Goal: Task Accomplishment & Management: Use online tool/utility

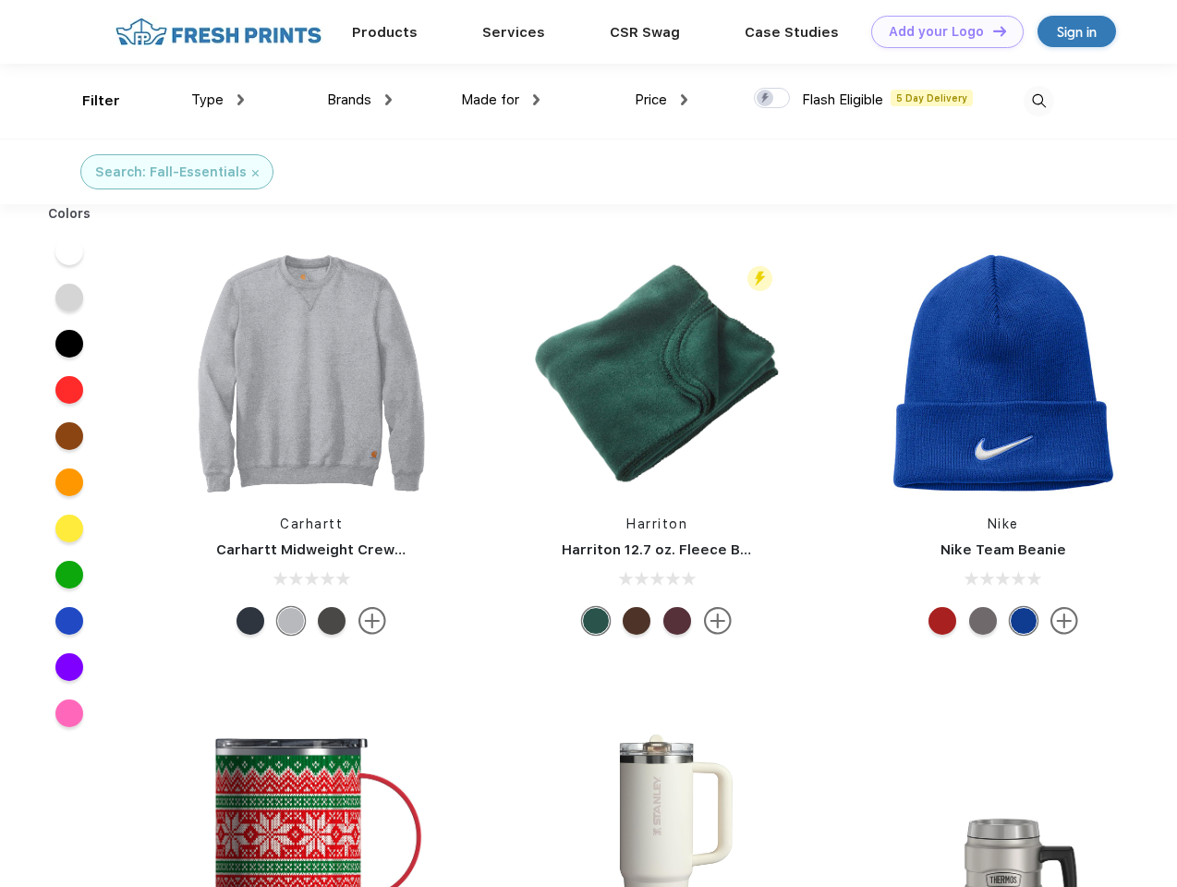
click at [941, 31] on link "Add your Logo Design Tool" at bounding box center [947, 32] width 152 height 32
click at [0, 0] on div "Design Tool" at bounding box center [0, 0] width 0 height 0
click at [992, 30] on link "Add your Logo Design Tool" at bounding box center [947, 32] width 152 height 32
click at [89, 101] on div "Filter" at bounding box center [101, 101] width 38 height 21
click at [218, 100] on span "Type" at bounding box center [207, 99] width 32 height 17
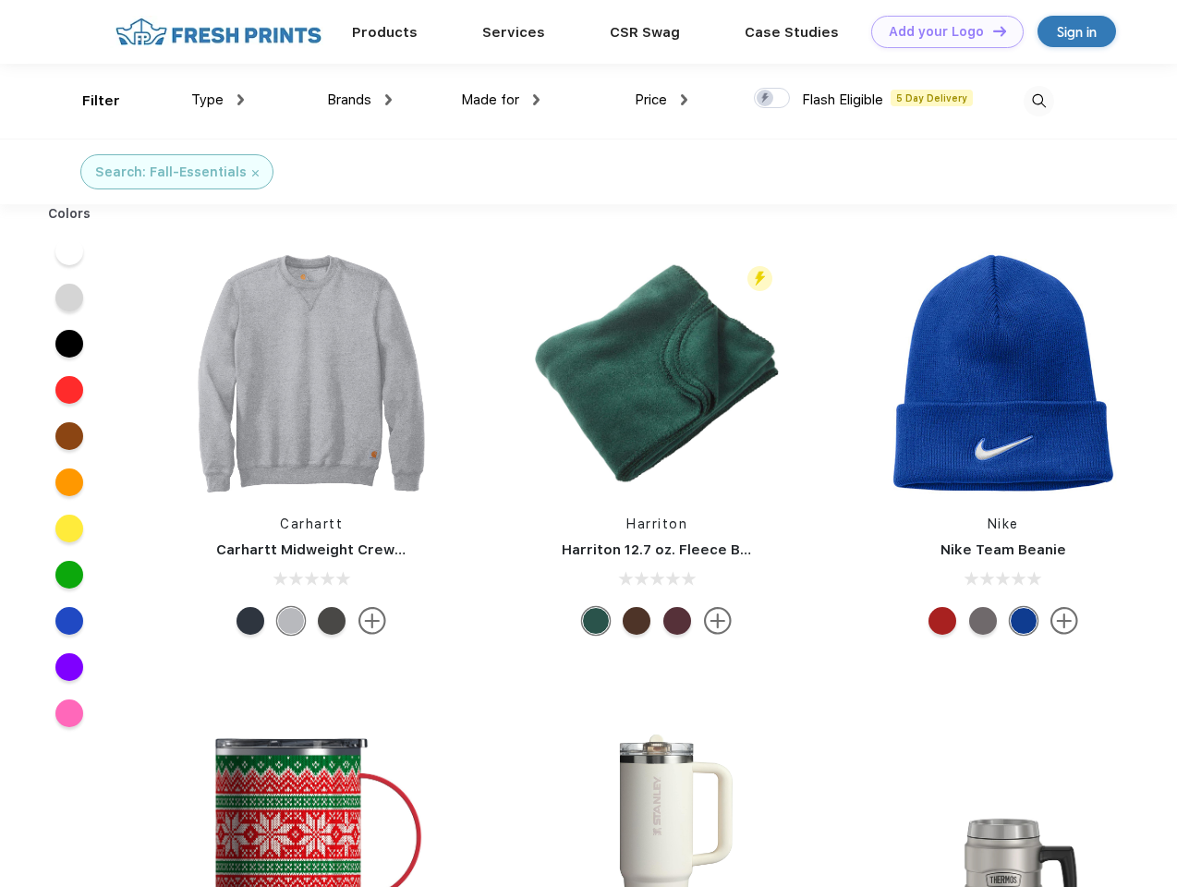
click at [359, 100] on span "Brands" at bounding box center [349, 99] width 44 height 17
click at [501, 100] on span "Made for" at bounding box center [490, 99] width 58 height 17
click at [662, 100] on span "Price" at bounding box center [651, 99] width 32 height 17
click at [773, 99] on div at bounding box center [772, 98] width 36 height 20
click at [766, 99] on input "checkbox" at bounding box center [760, 93] width 12 height 12
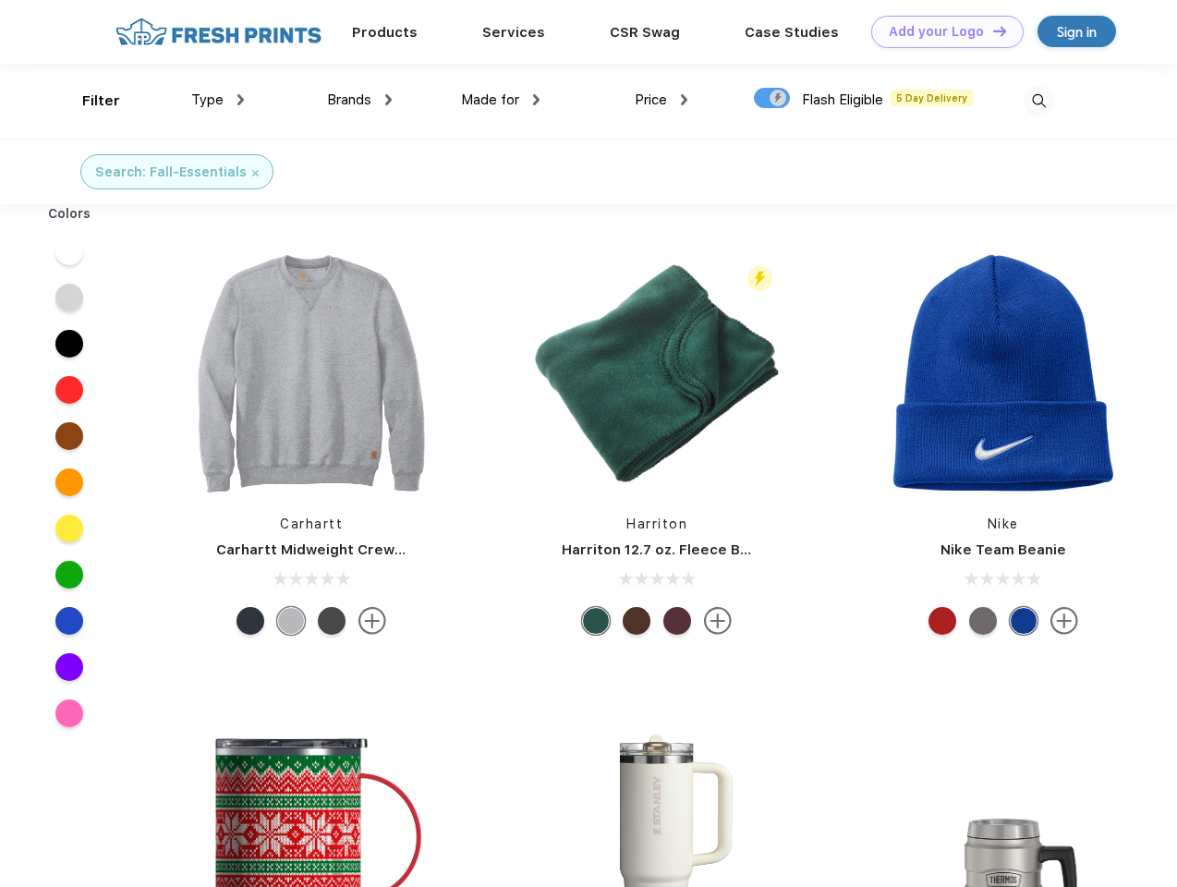
click at [1039, 101] on img at bounding box center [1039, 101] width 30 height 30
